Goal: Information Seeking & Learning: Compare options

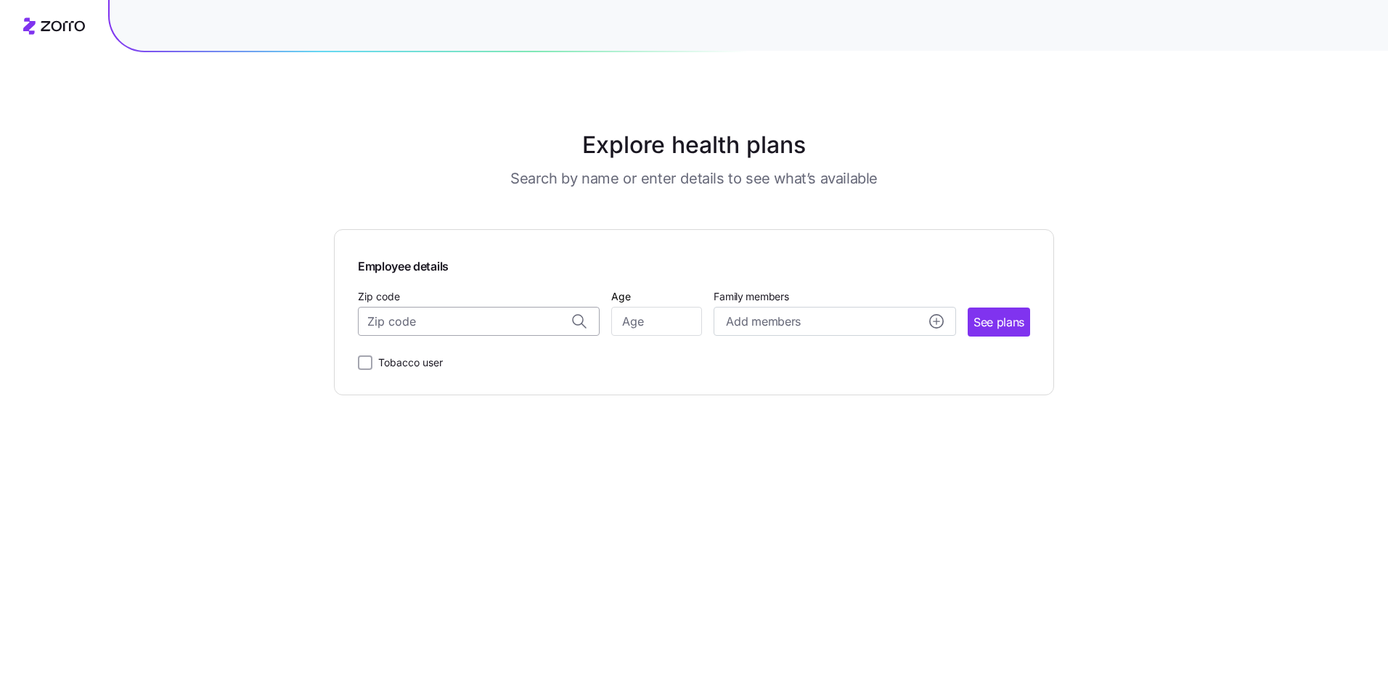
click at [472, 320] on input "Zip code" at bounding box center [479, 321] width 242 height 29
type input "23606"
click at [653, 329] on input "Age" at bounding box center [656, 321] width 91 height 29
type input "44"
click at [994, 316] on span "See plans" at bounding box center [998, 323] width 51 height 18
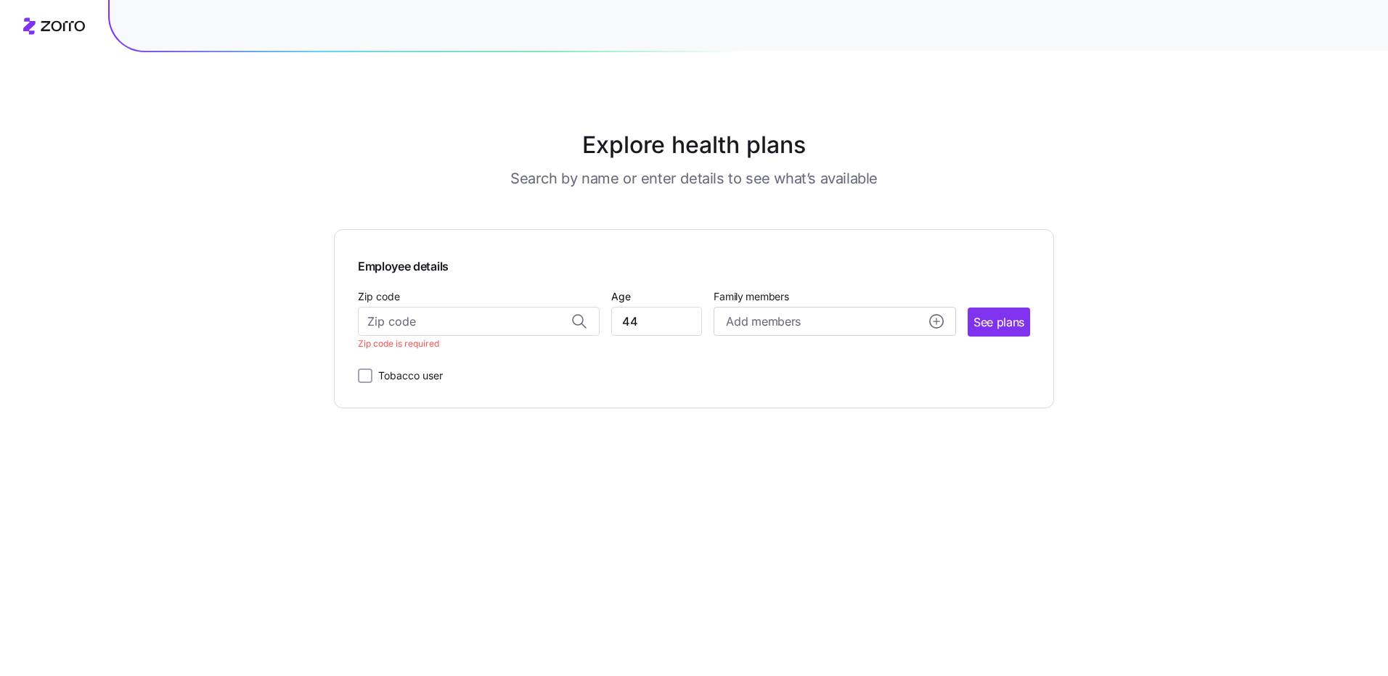
click at [416, 306] on div "Zip code Zip code is required" at bounding box center [479, 318] width 242 height 62
click at [419, 315] on input "Zip code" at bounding box center [479, 321] width 242 height 29
type input "3"
click at [450, 360] on span "23606, [GEOGRAPHIC_DATA], [GEOGRAPHIC_DATA]" at bounding box center [476, 360] width 203 height 18
type input "23606, [GEOGRAPHIC_DATA], [GEOGRAPHIC_DATA]"
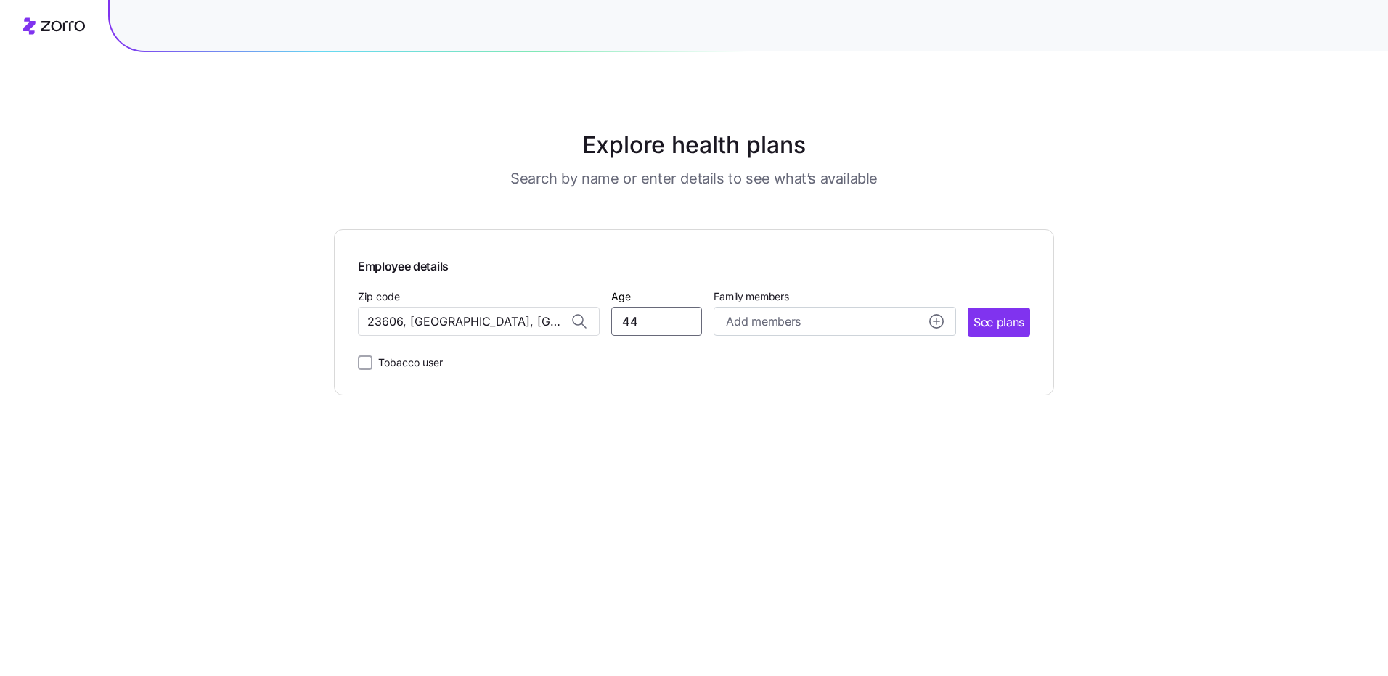
click at [680, 327] on input "44" at bounding box center [656, 321] width 91 height 29
click at [987, 324] on span "See plans" at bounding box center [998, 323] width 51 height 18
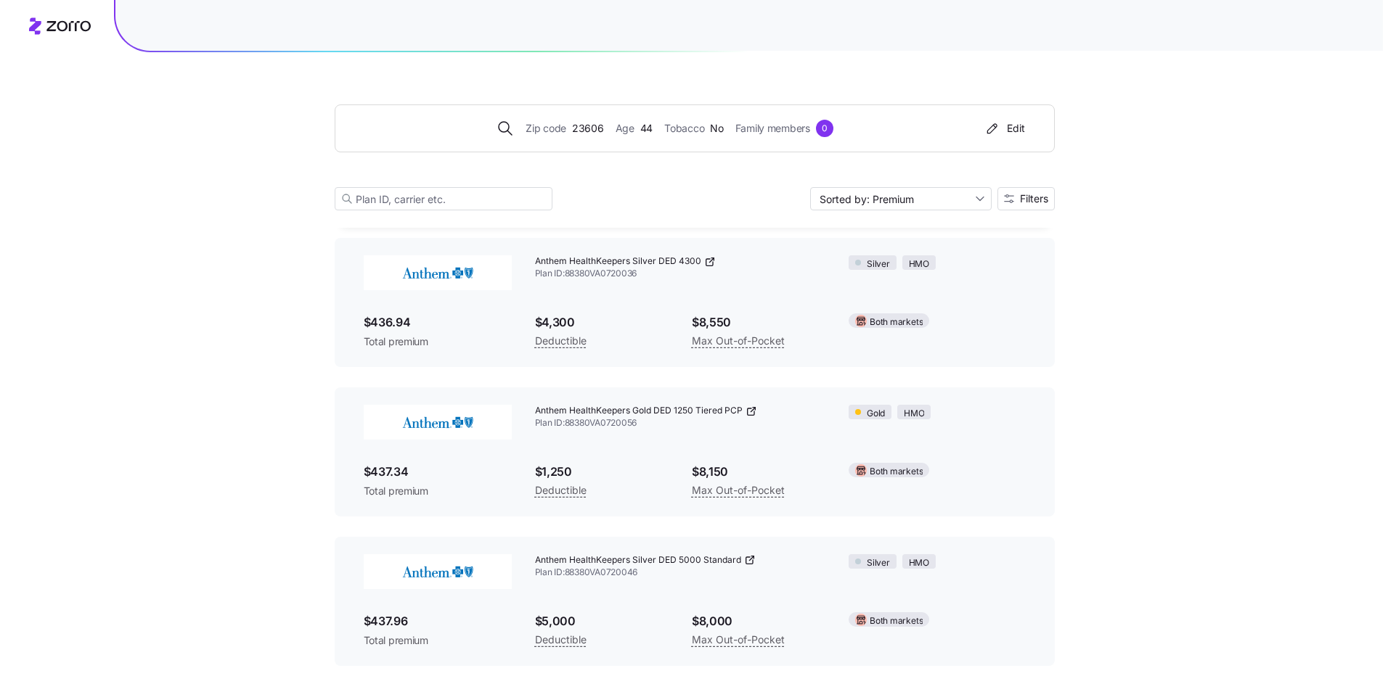
scroll to position [3697, 0]
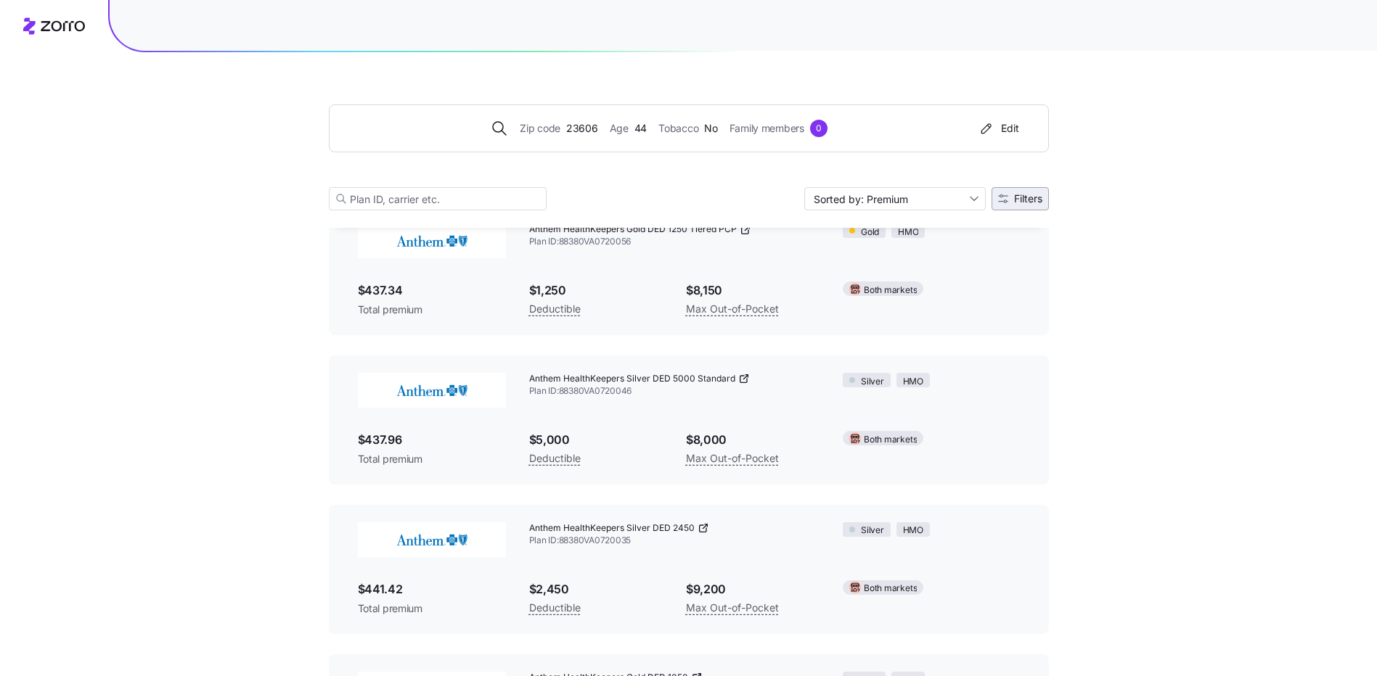
click at [1018, 198] on span "Filters" at bounding box center [1028, 199] width 28 height 10
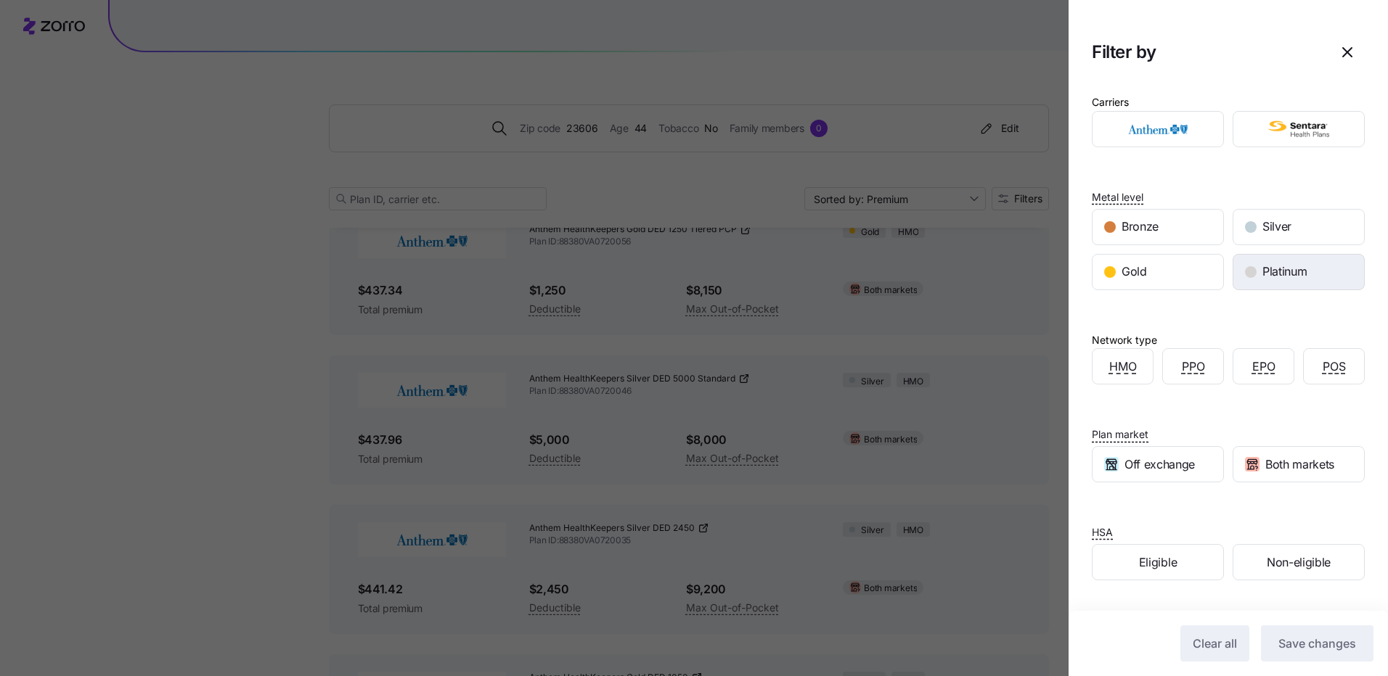
click at [1246, 269] on div "button" at bounding box center [1251, 272] width 12 height 12
click at [1305, 640] on span "Save changes" at bounding box center [1317, 643] width 78 height 17
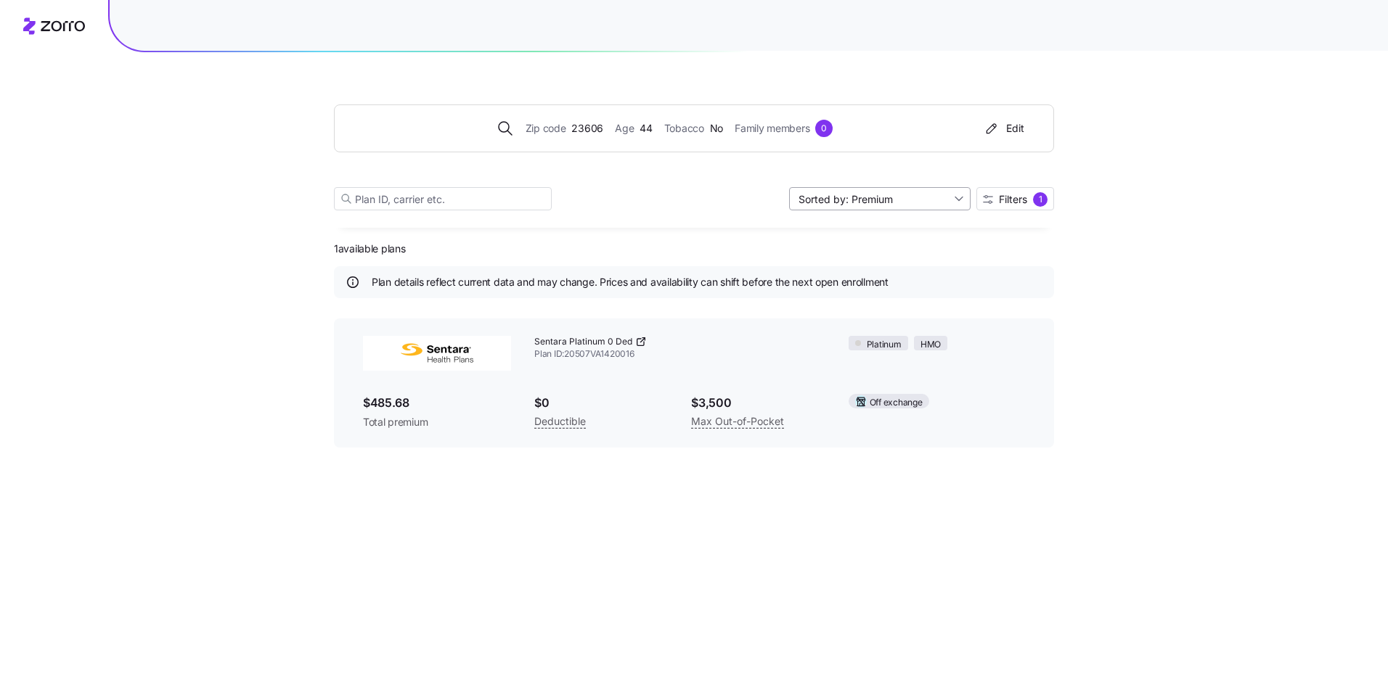
click at [951, 200] on input "Sorted by: Premium" at bounding box center [879, 198] width 181 height 23
click at [959, 173] on div "Zip code 23606 Age [DEMOGRAPHIC_DATA] Tobacco No Family members 0 Edit Sorted b…" at bounding box center [694, 140] width 720 height 176
click at [1014, 193] on span "Filters 1" at bounding box center [1015, 199] width 65 height 15
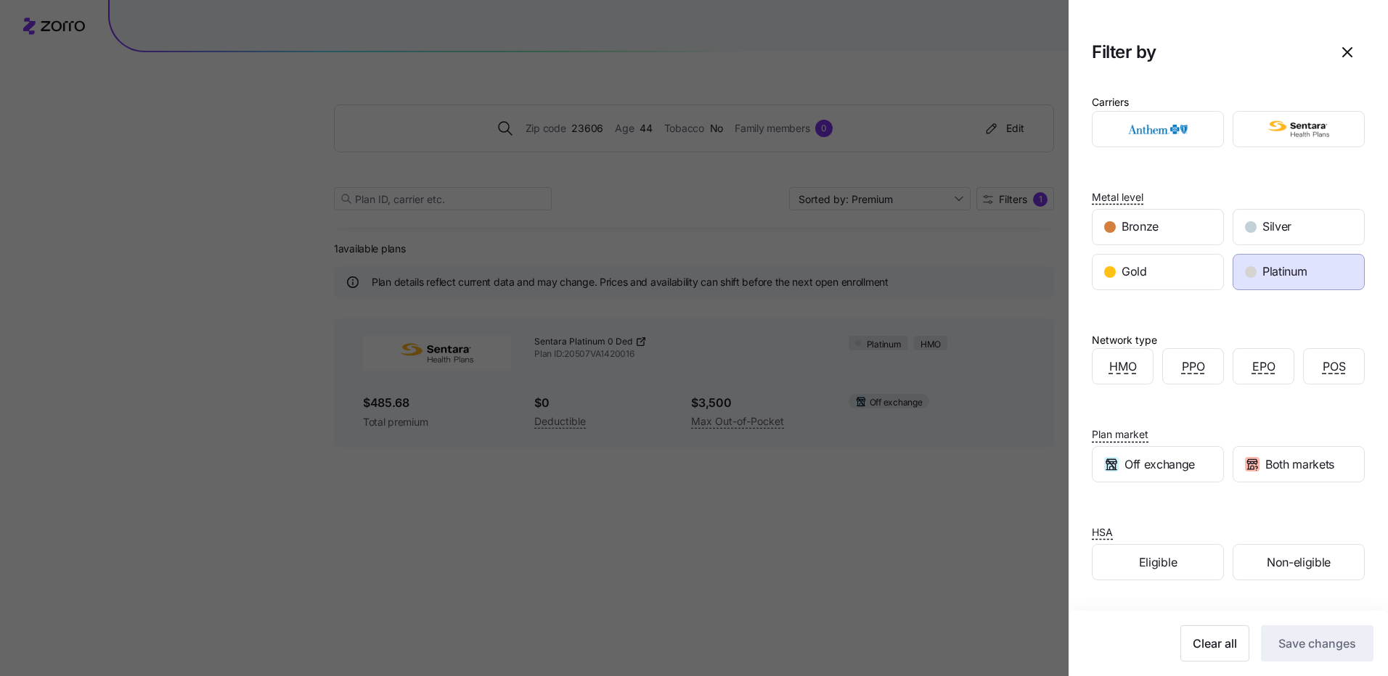
click at [1269, 274] on span "Platinum" at bounding box center [1284, 272] width 44 height 18
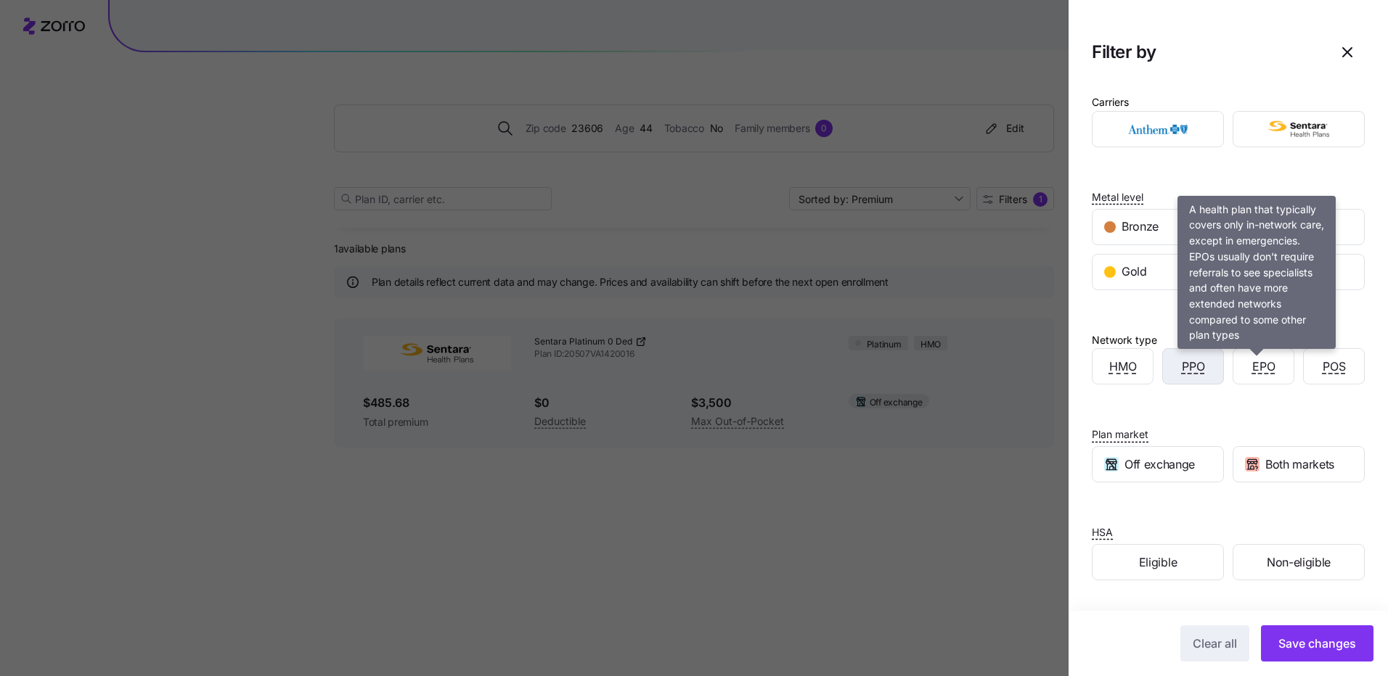
click at [1195, 374] on span "PPO" at bounding box center [1193, 367] width 23 height 18
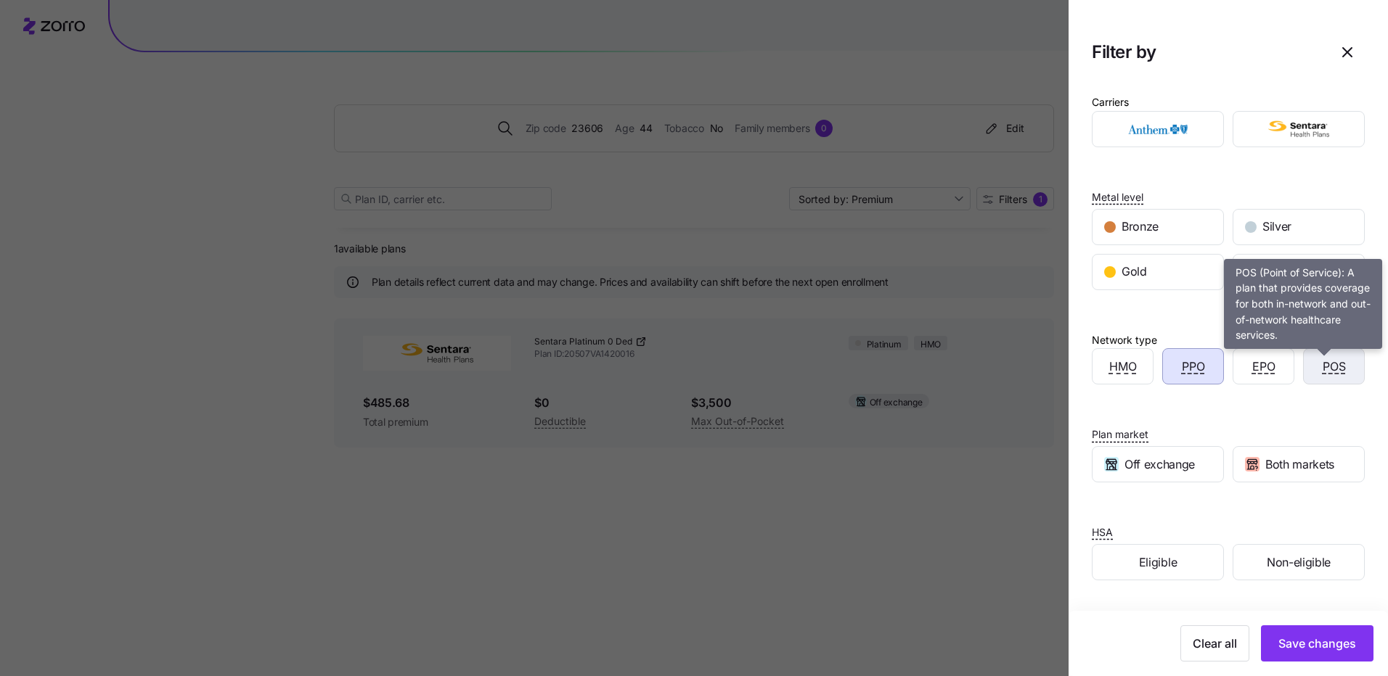
click at [1332, 362] on span "POS" at bounding box center [1333, 367] width 23 height 18
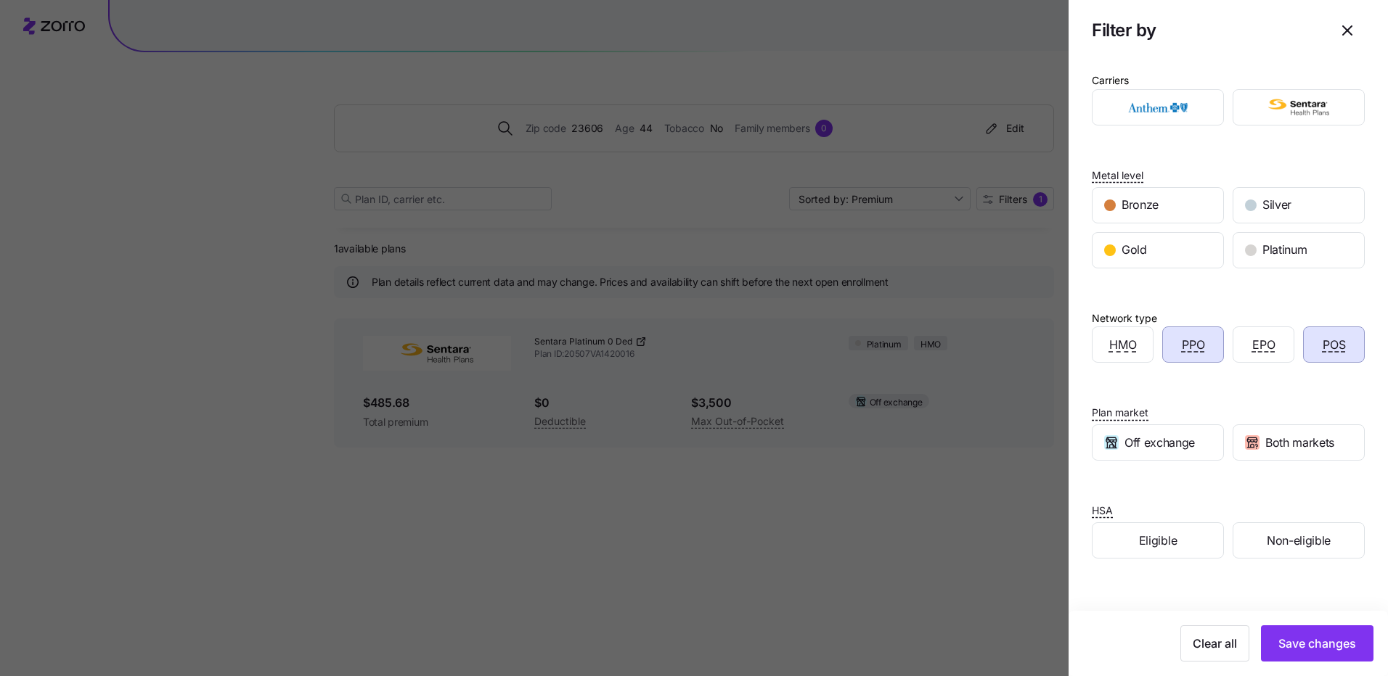
scroll to position [33, 0]
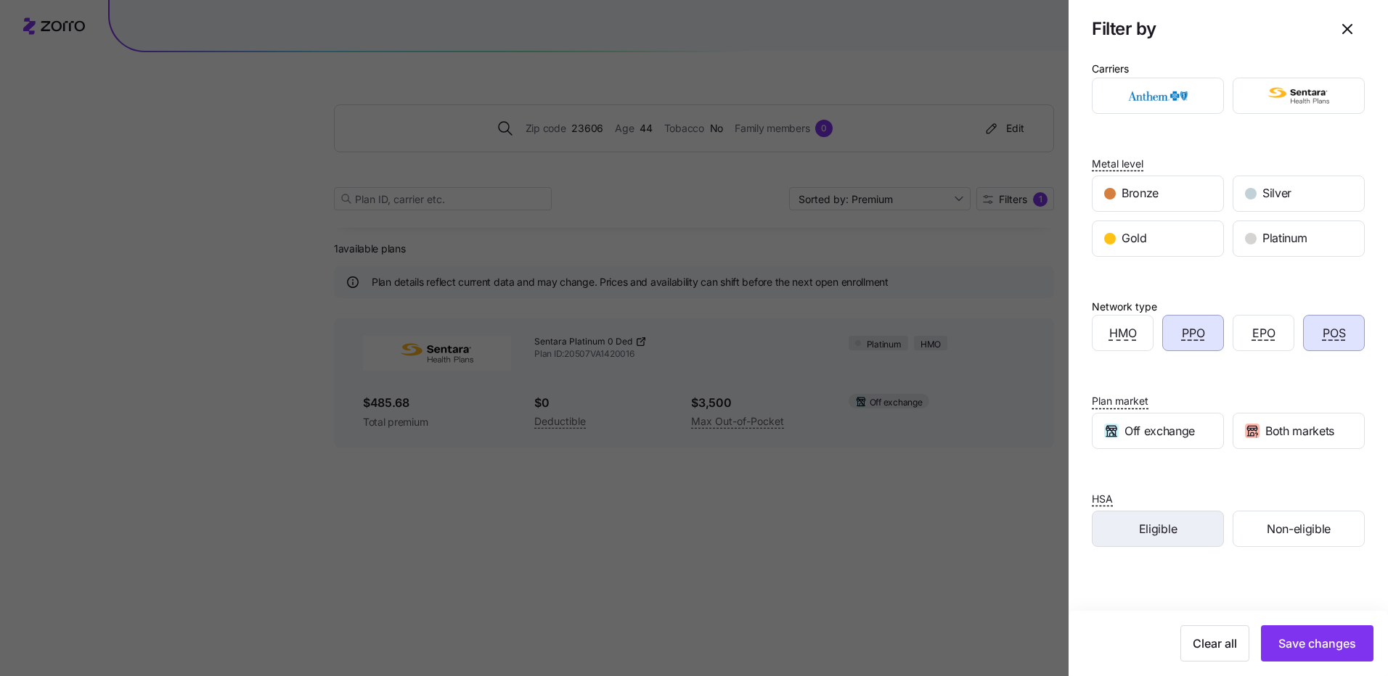
click at [1169, 534] on span "Eligible" at bounding box center [1158, 529] width 38 height 18
click at [1283, 639] on span "Save changes" at bounding box center [1317, 643] width 78 height 17
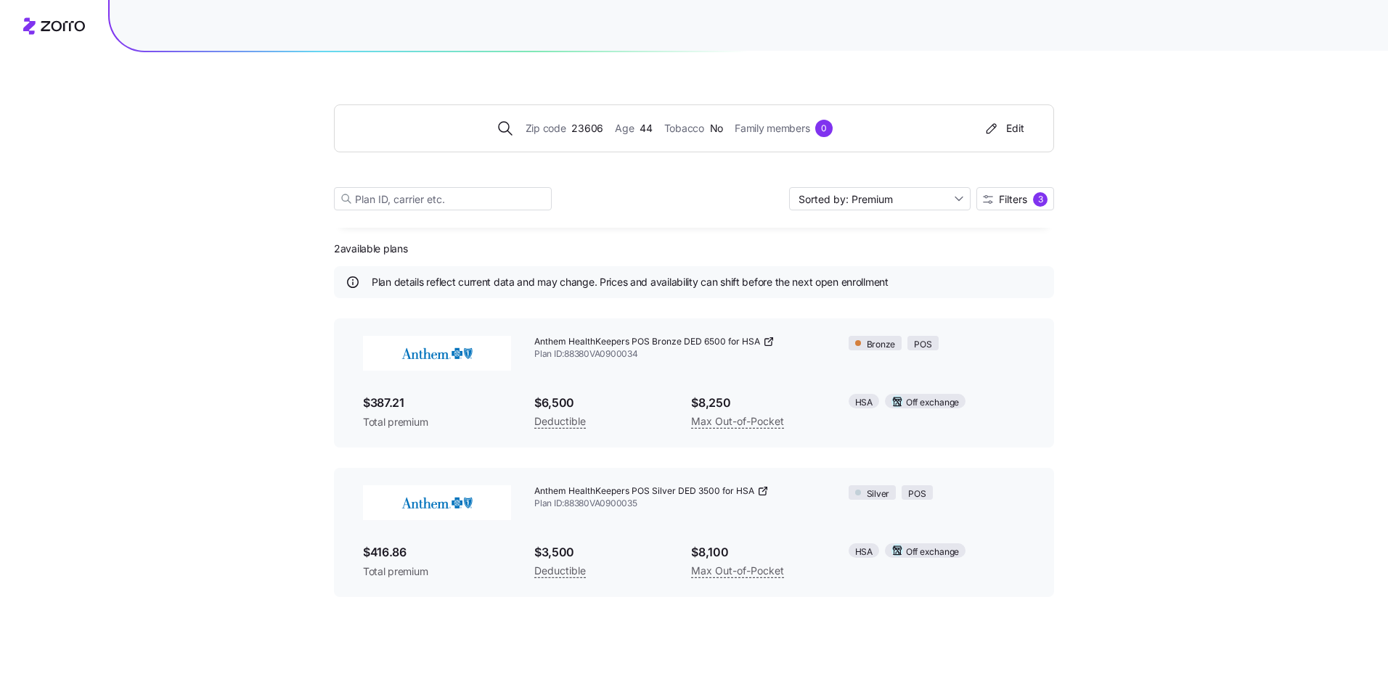
click at [761, 492] on icon at bounding box center [763, 492] width 12 height 12
click at [1005, 197] on span "Filters" at bounding box center [1013, 200] width 28 height 10
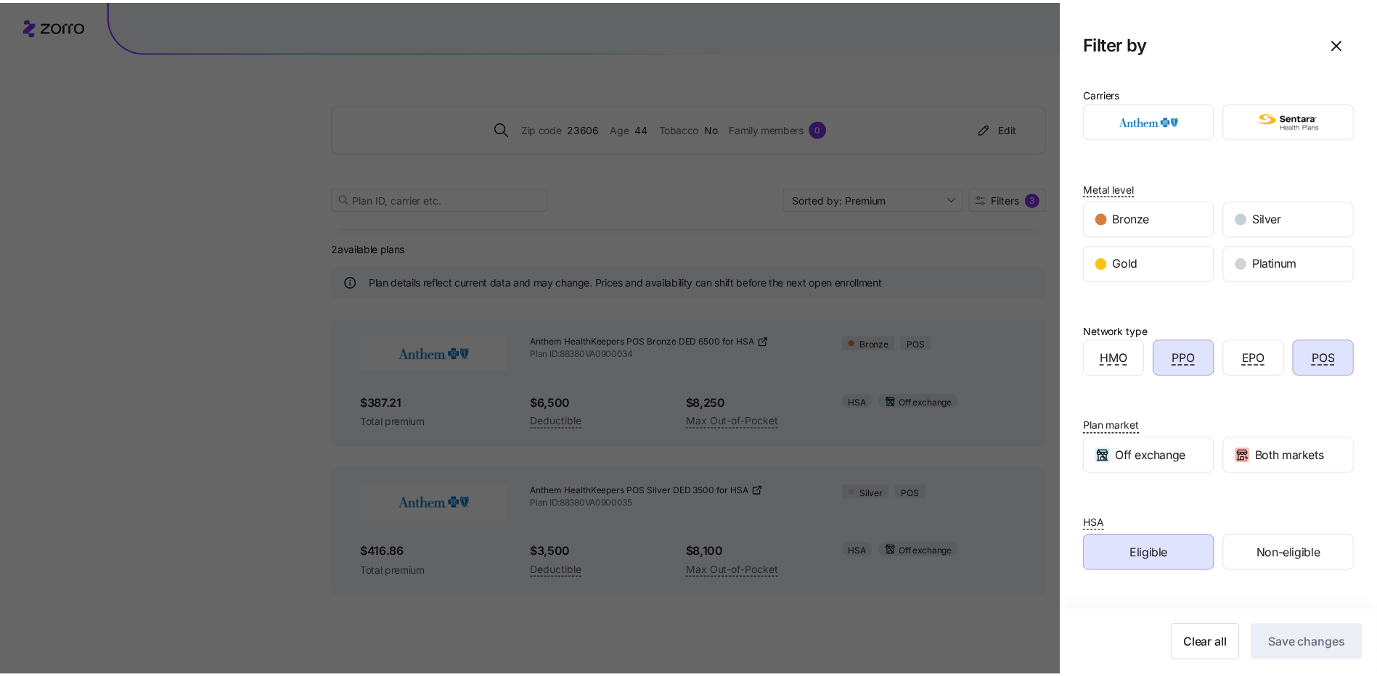
scroll to position [0, 0]
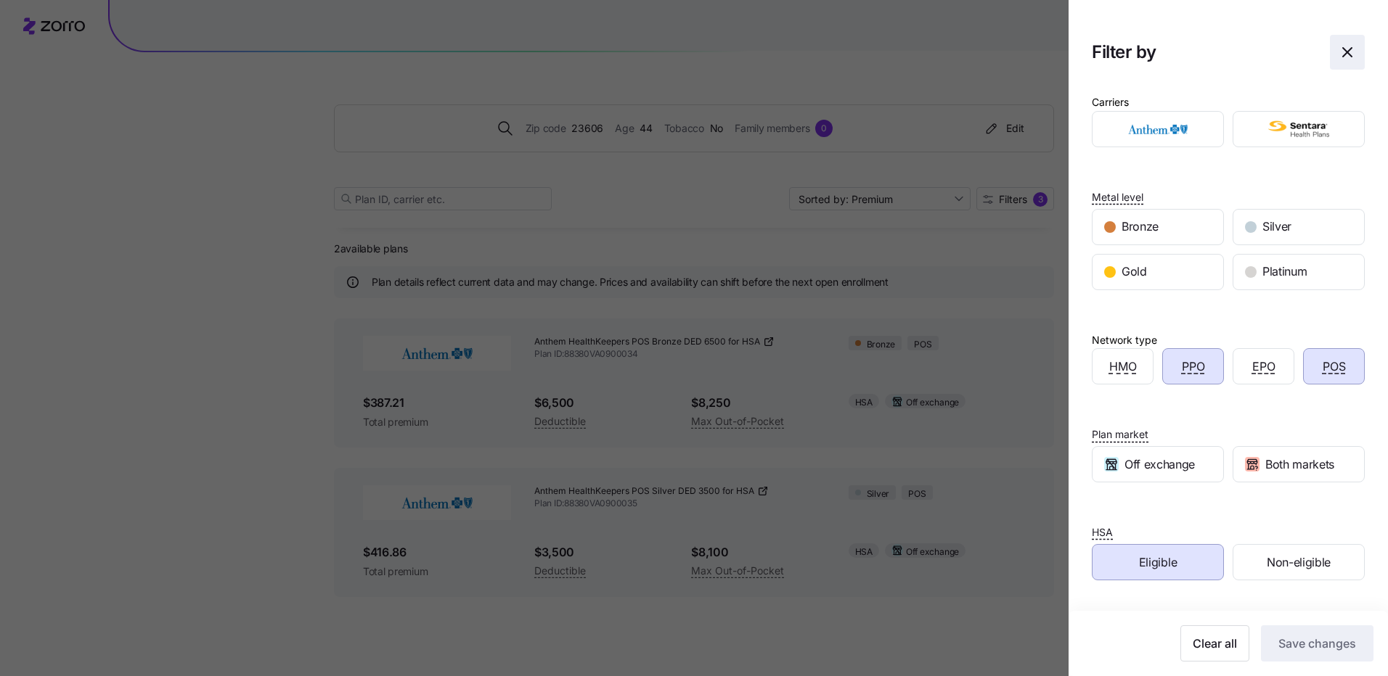
click at [1338, 51] on icon "button" at bounding box center [1346, 52] width 17 height 17
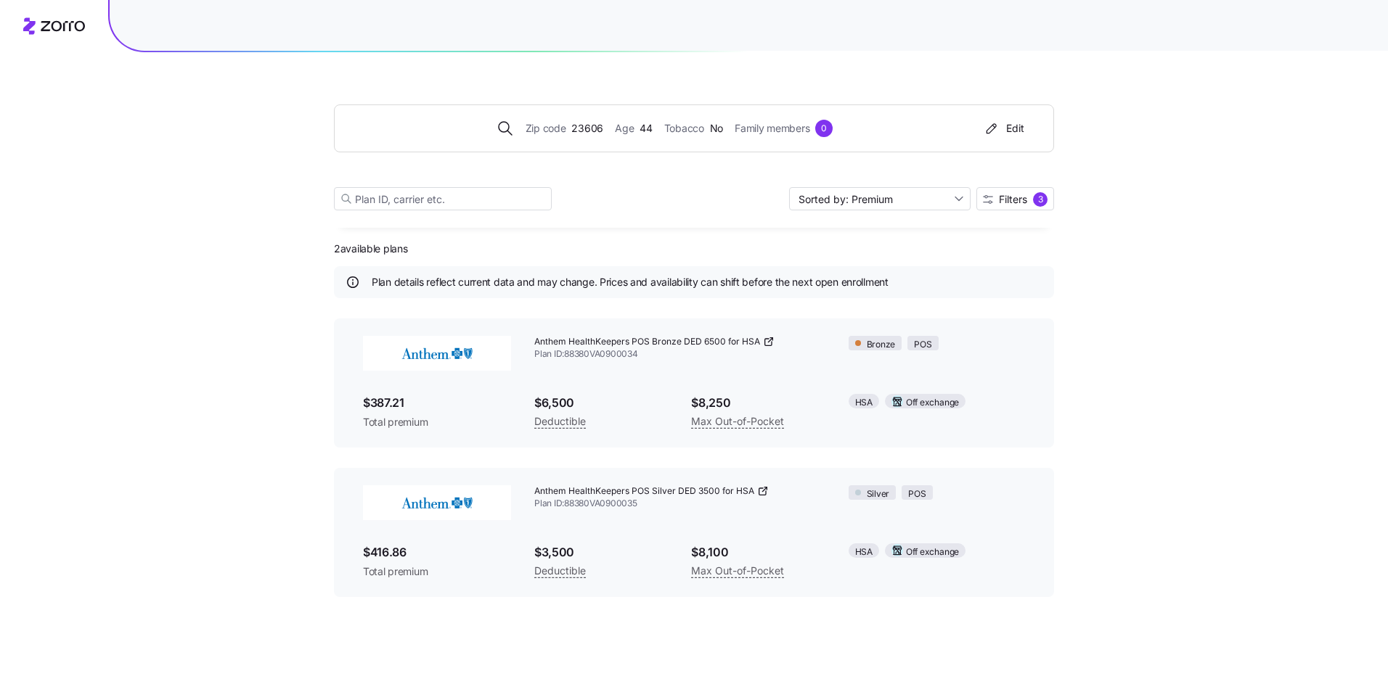
click at [766, 339] on icon at bounding box center [768, 342] width 7 height 7
click at [1013, 200] on span "Filters" at bounding box center [1013, 200] width 28 height 10
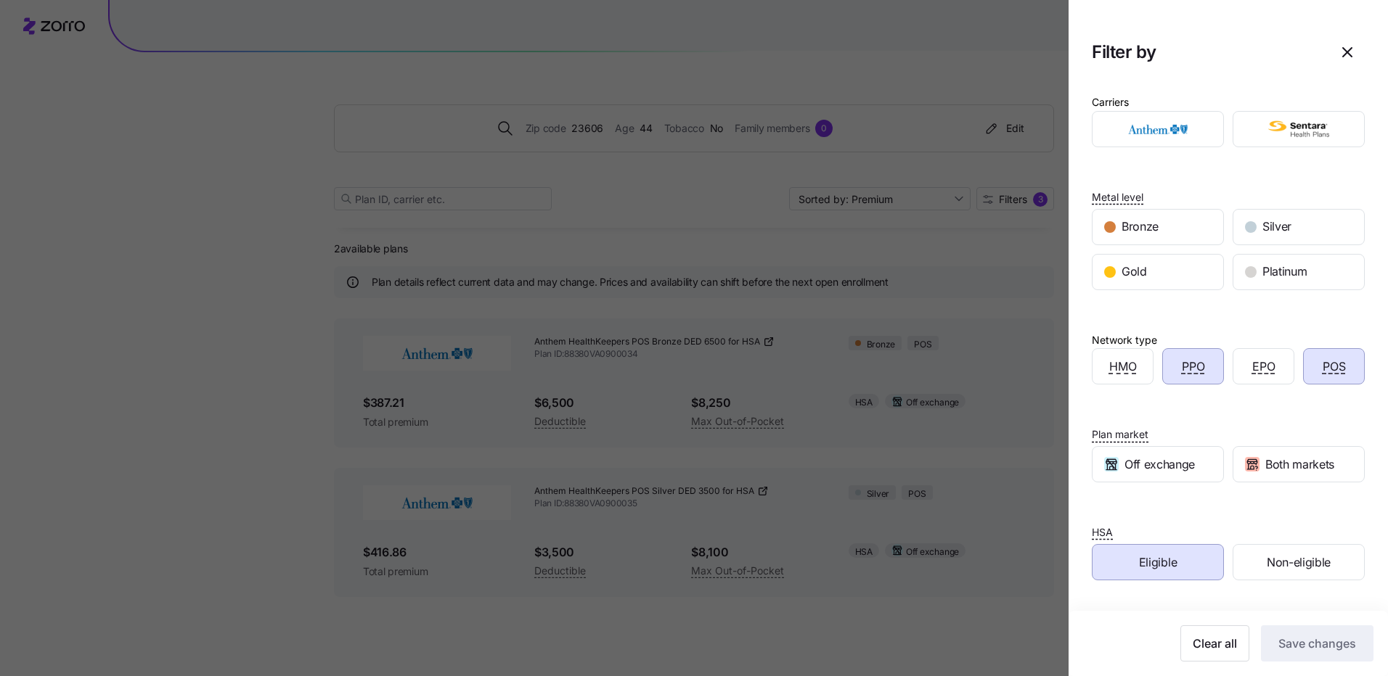
click at [1190, 563] on div "Eligible" at bounding box center [1157, 562] width 131 height 35
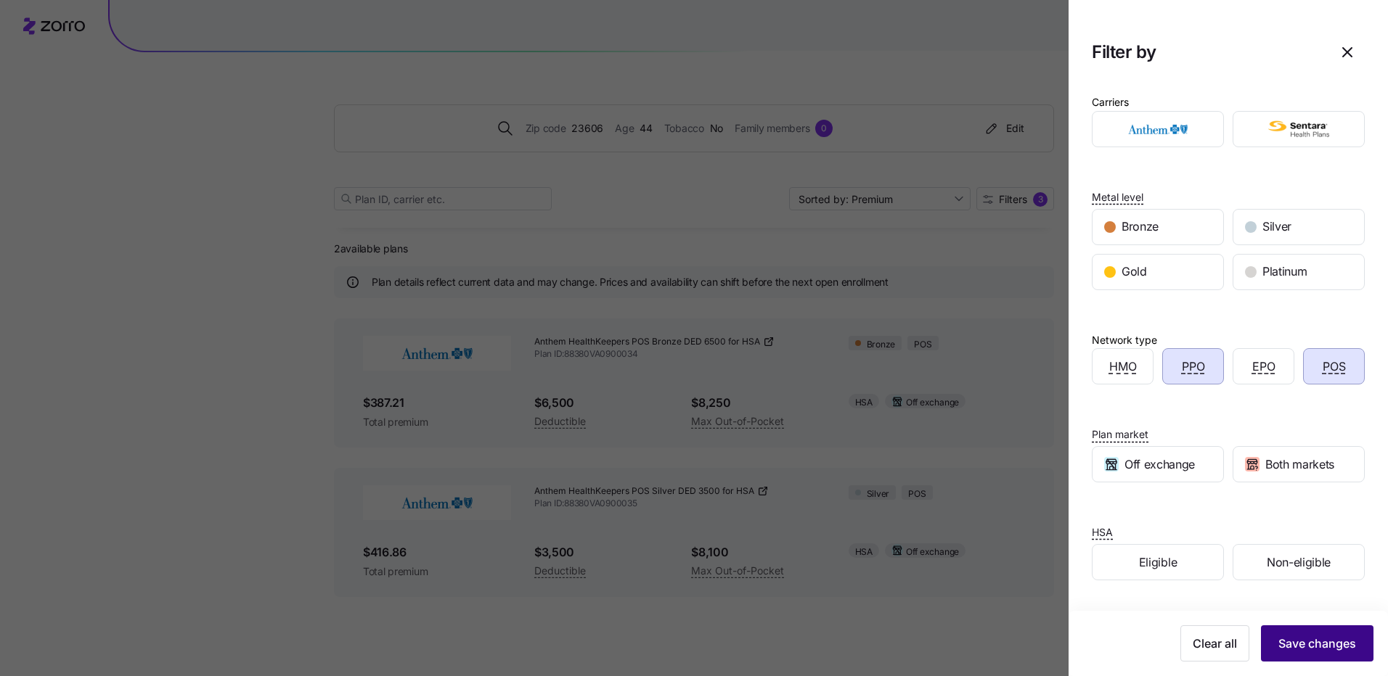
click at [1304, 638] on span "Save changes" at bounding box center [1317, 643] width 78 height 17
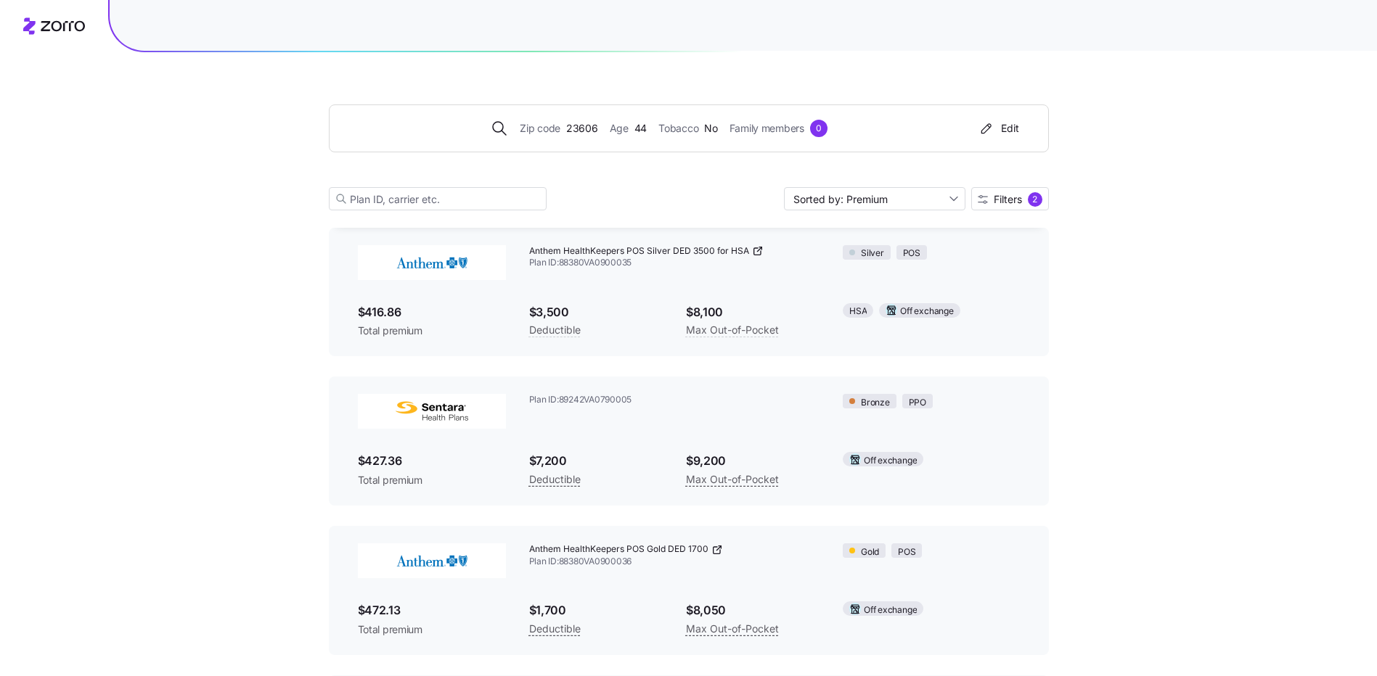
scroll to position [539, 0]
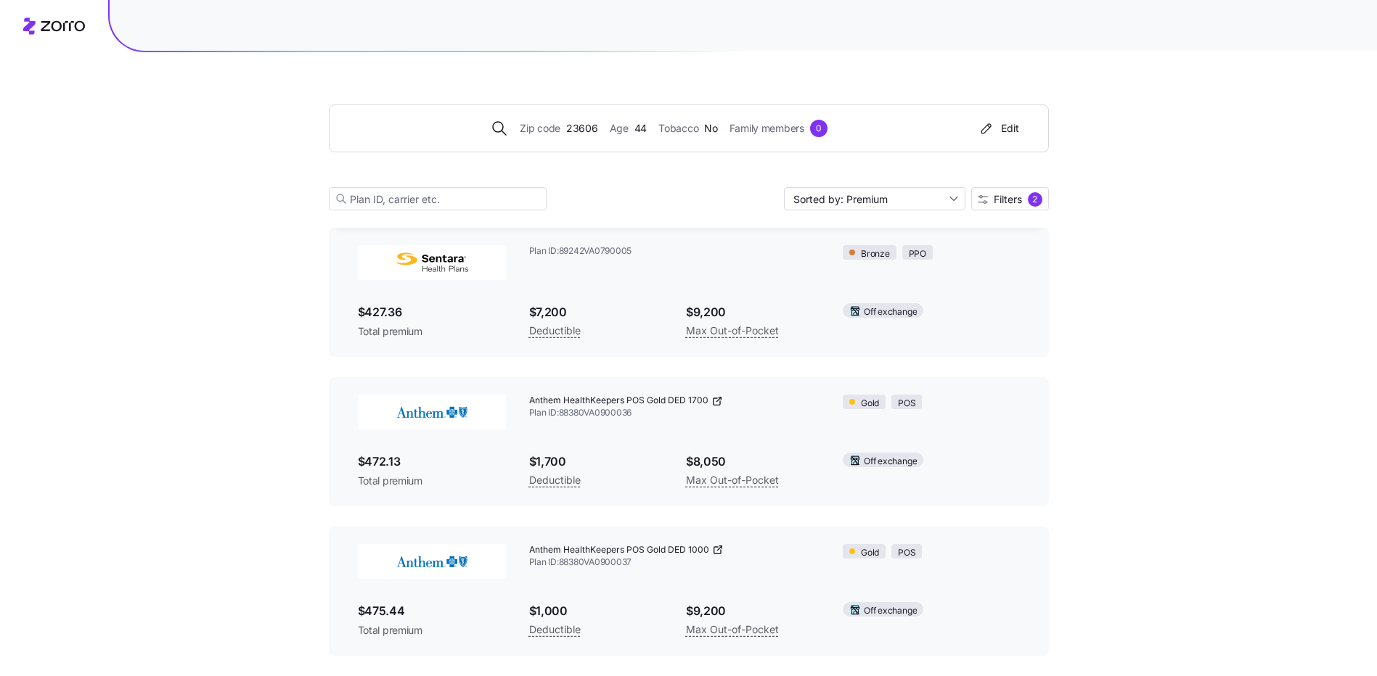
click at [716, 549] on icon at bounding box center [718, 550] width 12 height 12
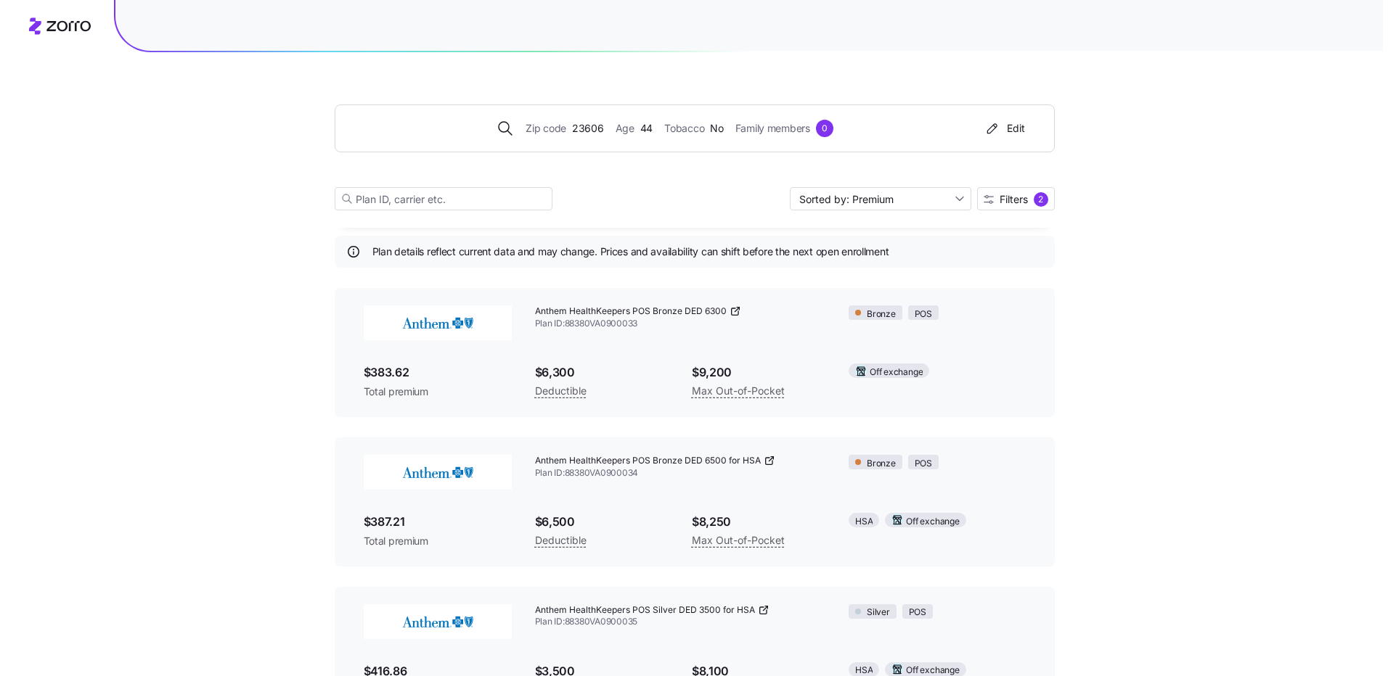
scroll to position [0, 0]
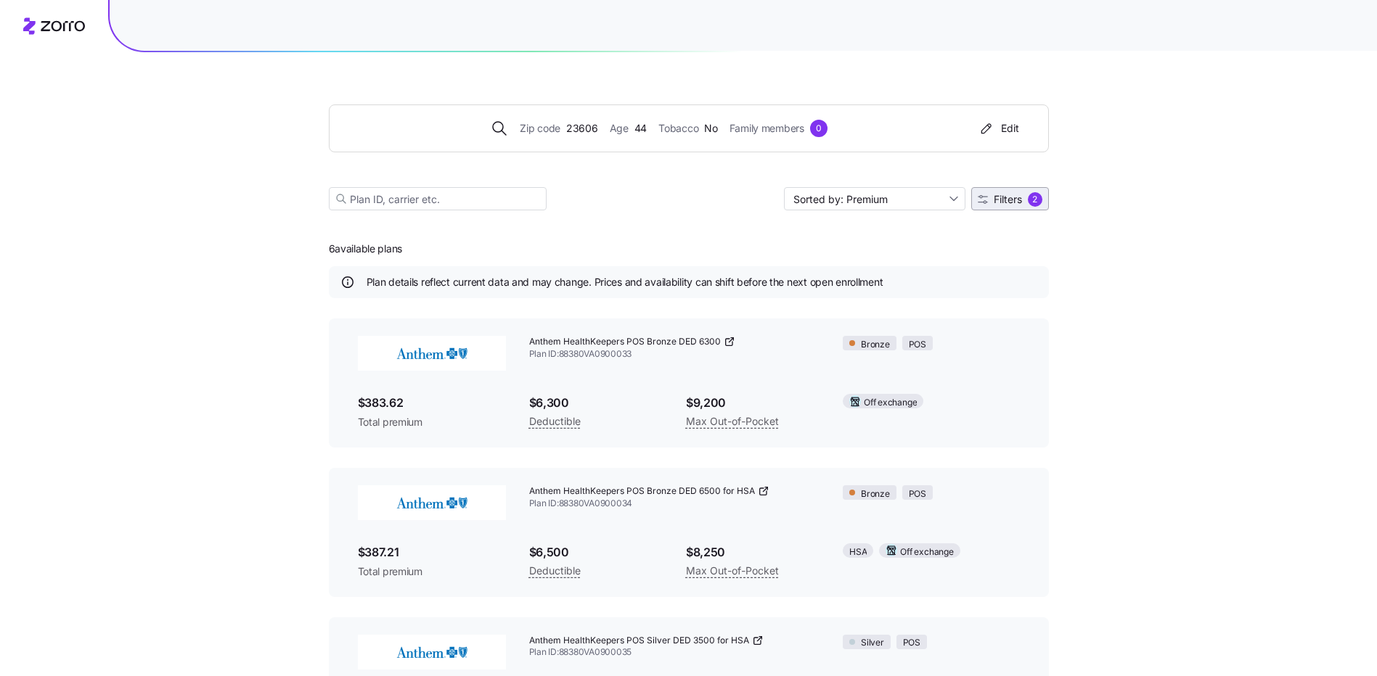
click at [1021, 200] on span "Filters" at bounding box center [1008, 200] width 28 height 10
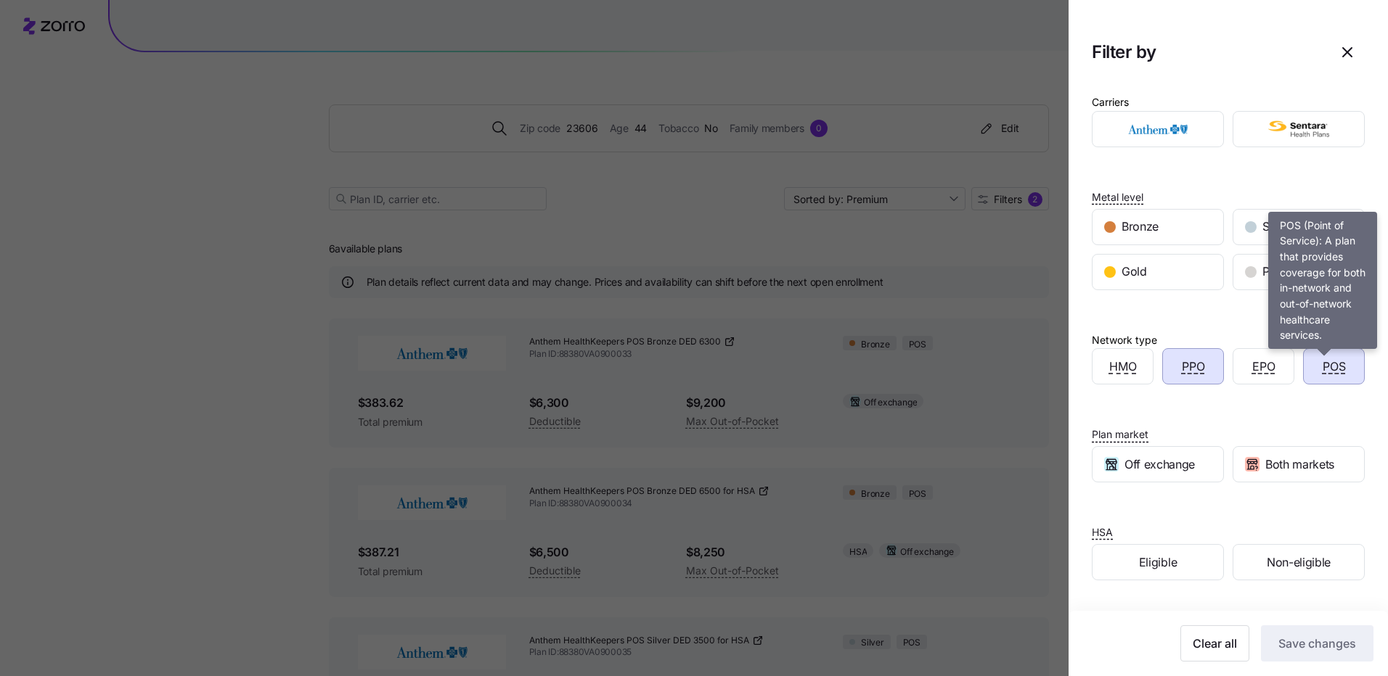
drag, startPoint x: 1318, startPoint y: 364, endPoint x: 1226, endPoint y: 367, distance: 92.3
click at [1322, 364] on span "POS" at bounding box center [1333, 367] width 23 height 18
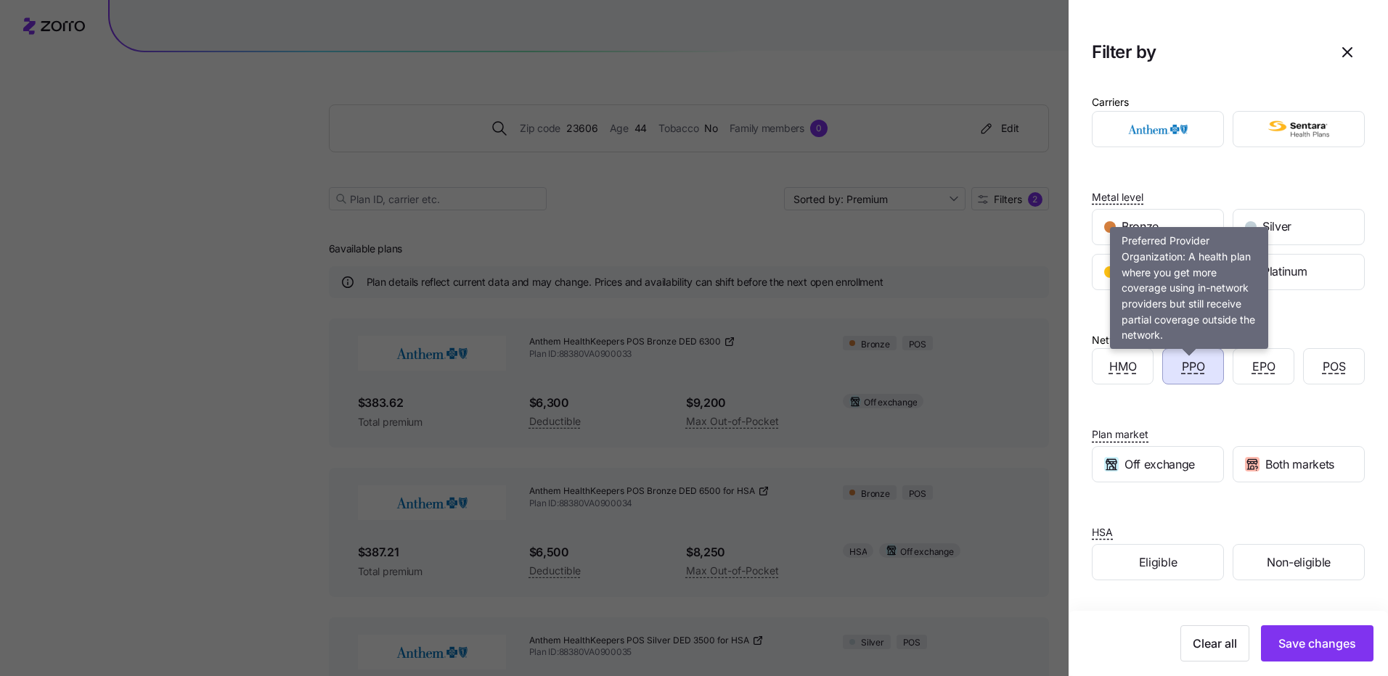
click at [1195, 373] on span "PPO" at bounding box center [1193, 367] width 23 height 18
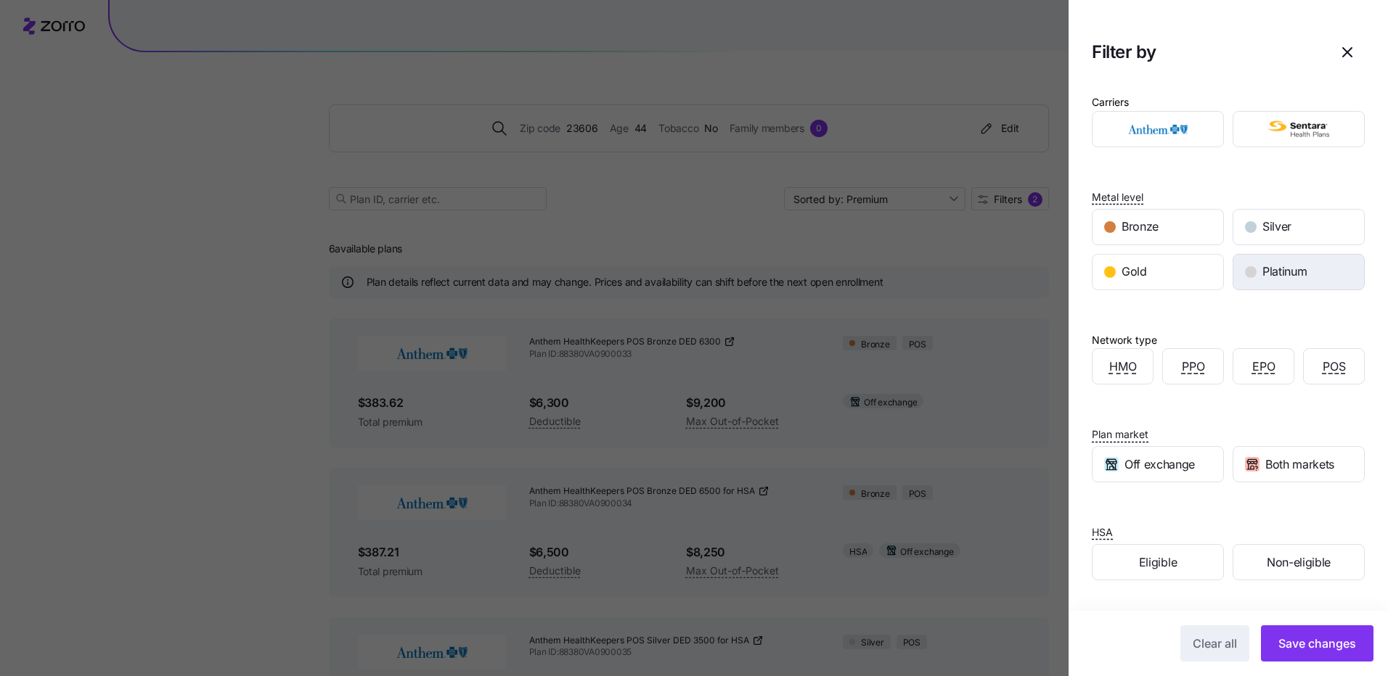
click at [1267, 282] on div "Platinum" at bounding box center [1298, 272] width 131 height 35
click at [1299, 634] on button "Save changes" at bounding box center [1317, 644] width 113 height 36
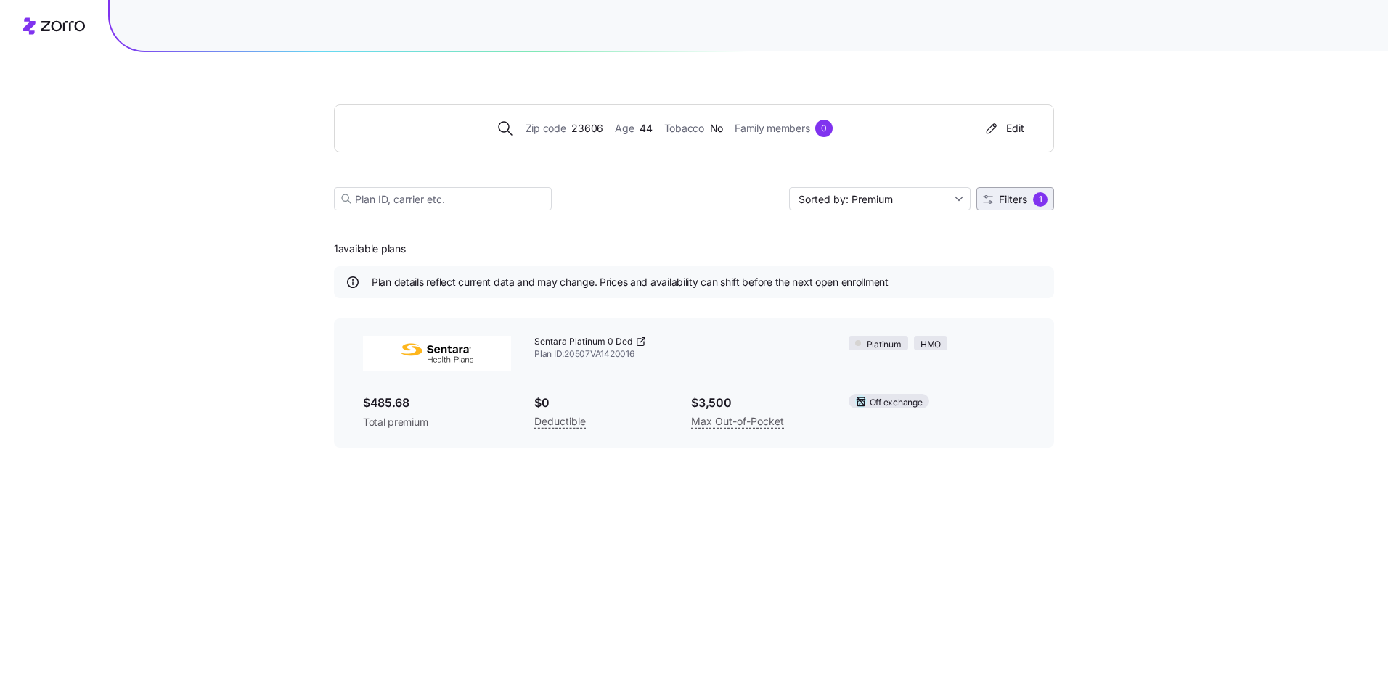
click at [1017, 201] on span "Filters" at bounding box center [1013, 200] width 28 height 10
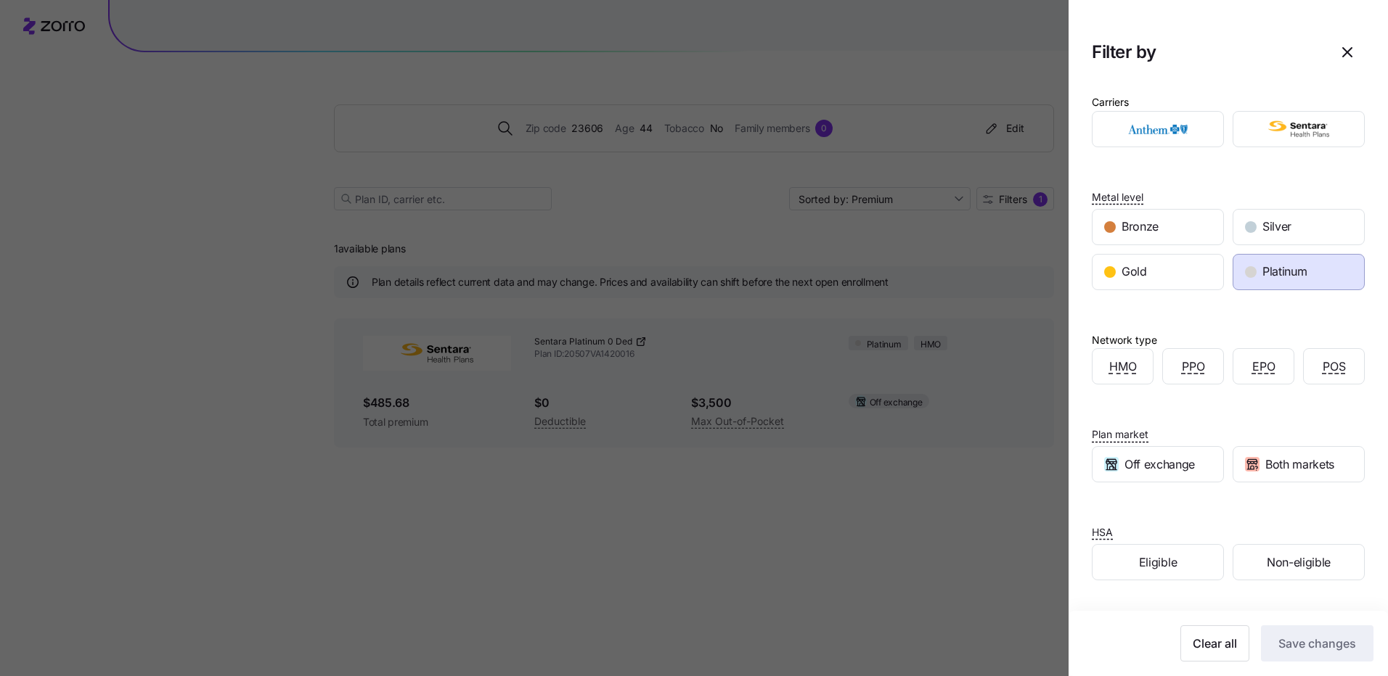
click at [727, 317] on div at bounding box center [694, 338] width 1388 height 676
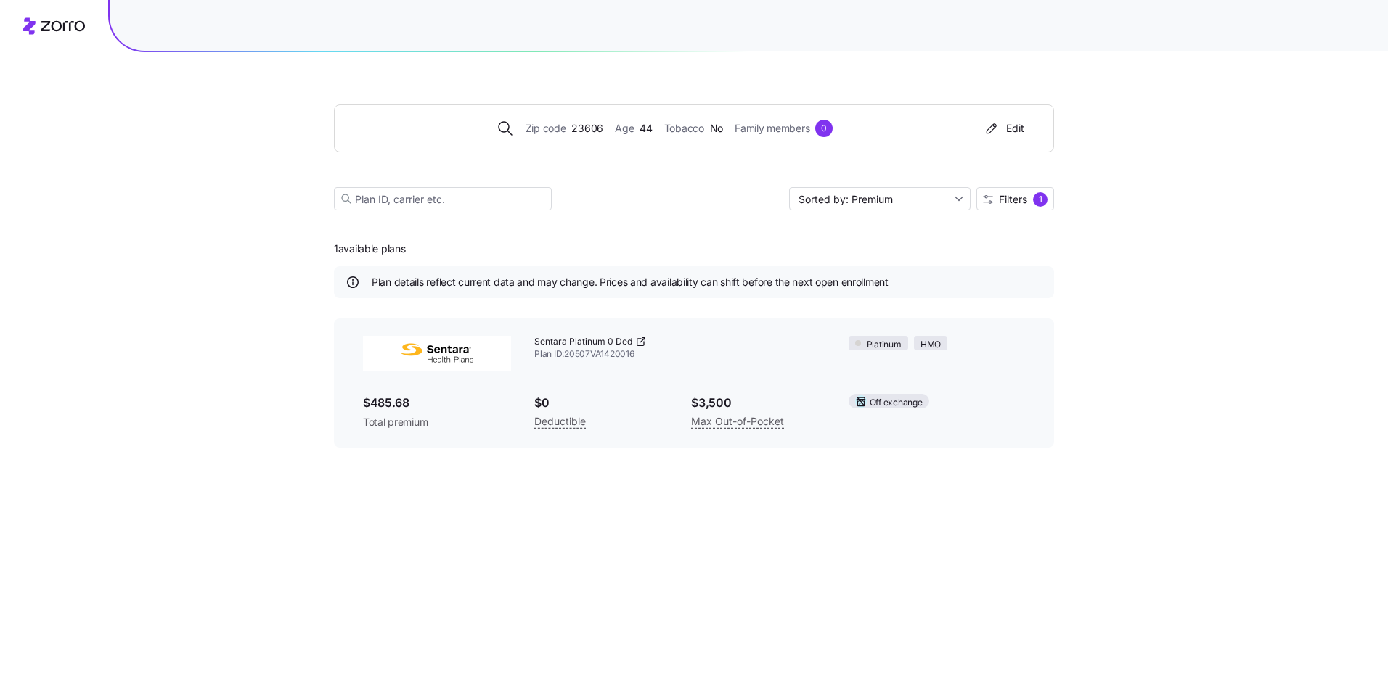
click at [640, 342] on icon at bounding box center [642, 340] width 4 height 4
